Goal: Use online tool/utility: Utilize a website feature to perform a specific function

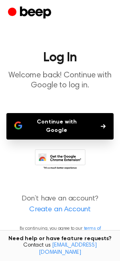
click at [47, 121] on button "Continue with Google" at bounding box center [60, 126] width 108 height 26
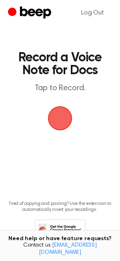
click at [56, 116] on span "button" at bounding box center [60, 118] width 22 height 22
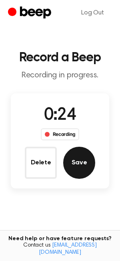
click at [76, 170] on button "Save" at bounding box center [79, 163] width 32 height 32
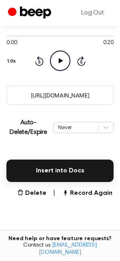
scroll to position [138, 0]
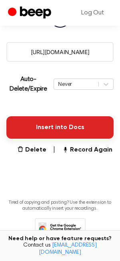
click at [60, 136] on button "Insert into Docs" at bounding box center [60, 127] width 108 height 22
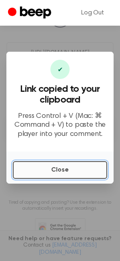
click at [53, 175] on button "Close" at bounding box center [60, 170] width 95 height 18
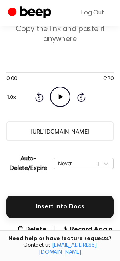
scroll to position [0, 0]
